Goal: Information Seeking & Learning: Learn about a topic

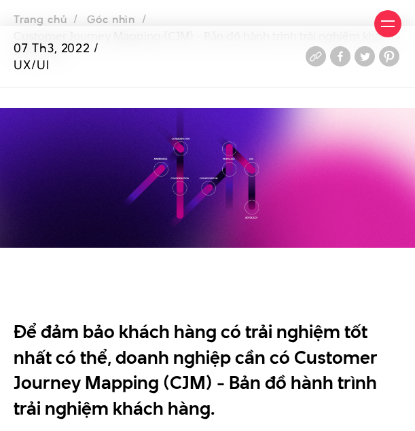
scroll to position [271, 0]
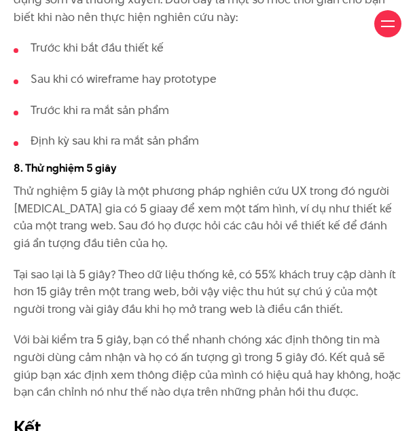
scroll to position [7940, 0]
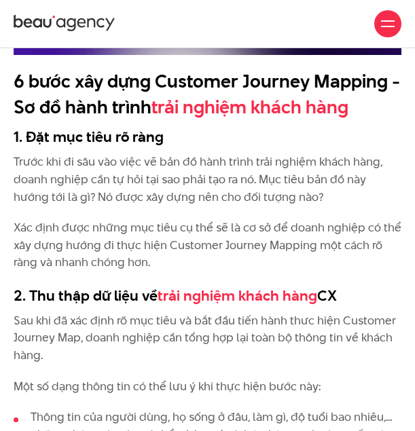
scroll to position [3664, 0]
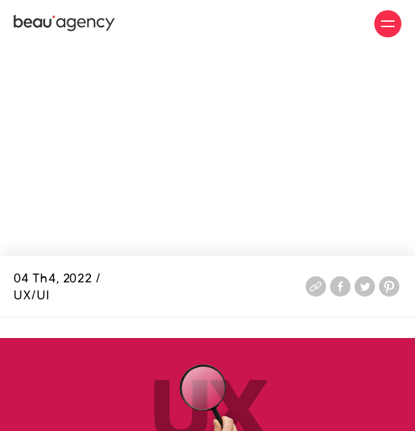
scroll to position [7940, 0]
